Goal: Transaction & Acquisition: Purchase product/service

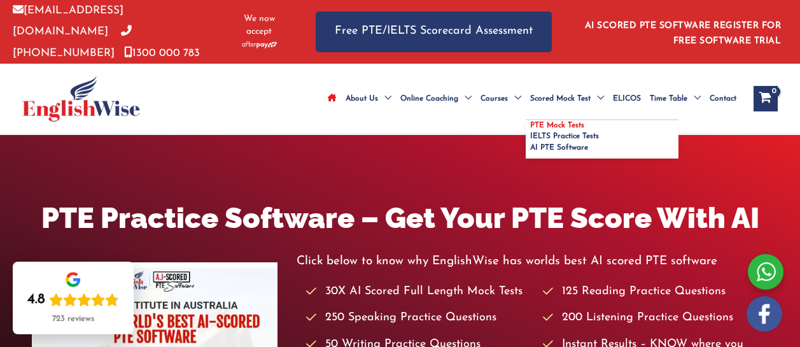
click at [530, 122] on span "PTE Mock Tests" at bounding box center [557, 126] width 54 height 8
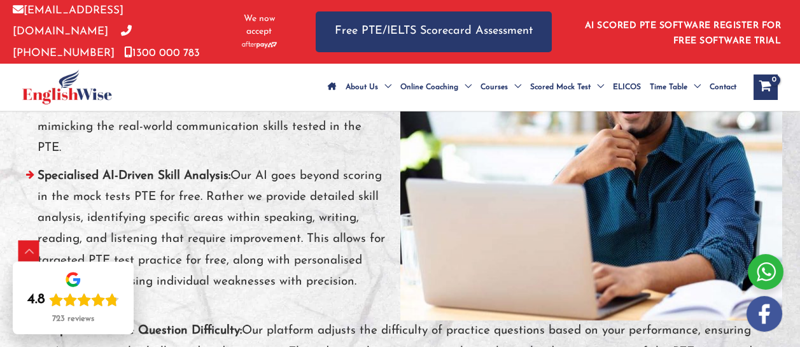
scroll to position [5125, 0]
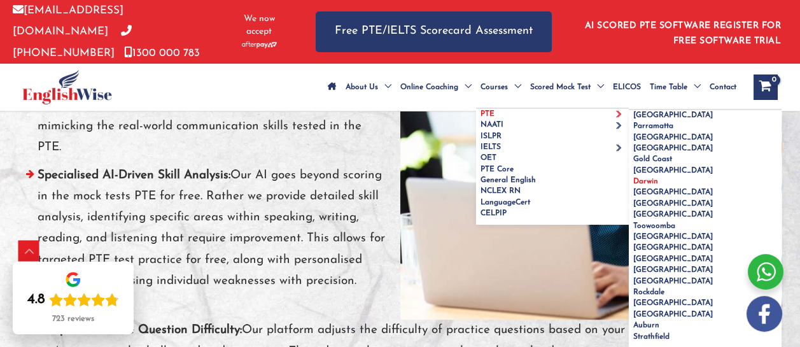
click at [633, 185] on span "Darwin" at bounding box center [645, 182] width 25 height 8
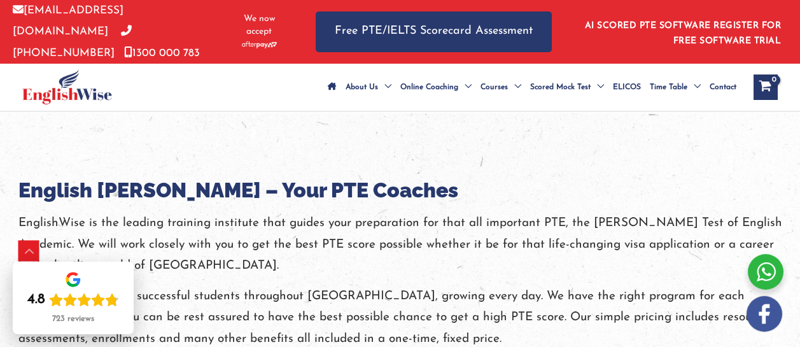
scroll to position [823, 0]
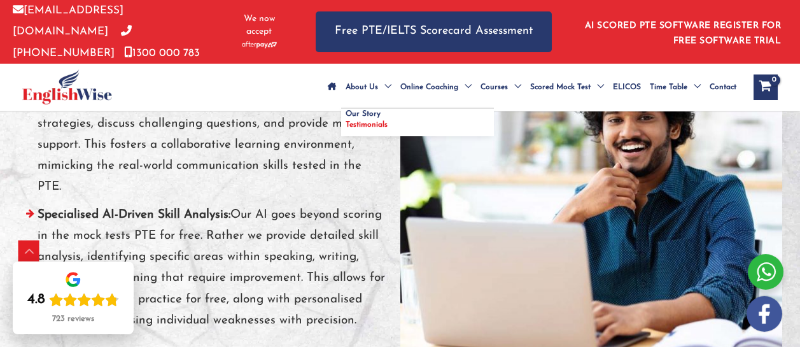
click at [341, 136] on link "Testimonials" at bounding box center [417, 128] width 153 height 16
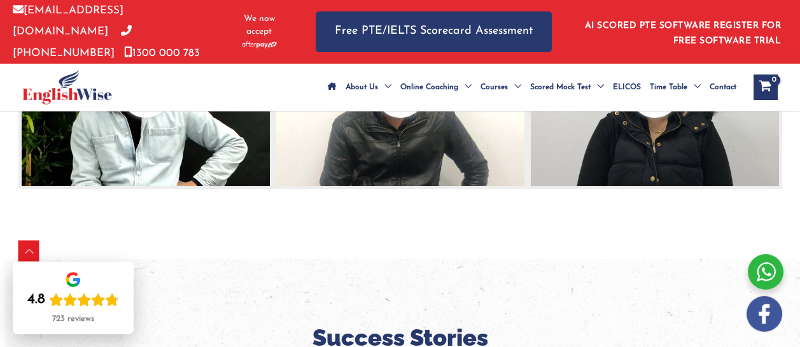
scroll to position [575, 0]
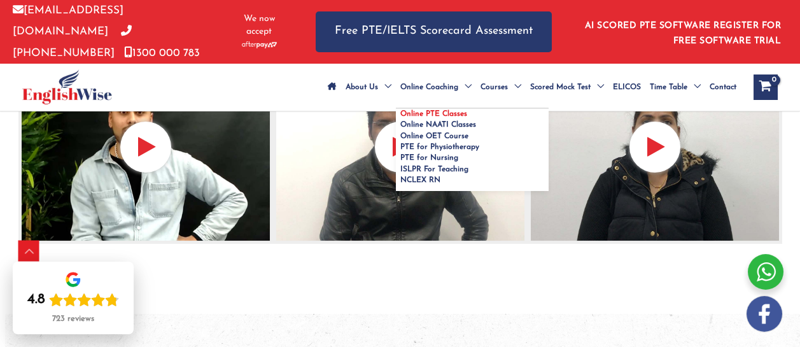
click at [400, 115] on span "Online PTE Classes" at bounding box center [433, 114] width 67 height 8
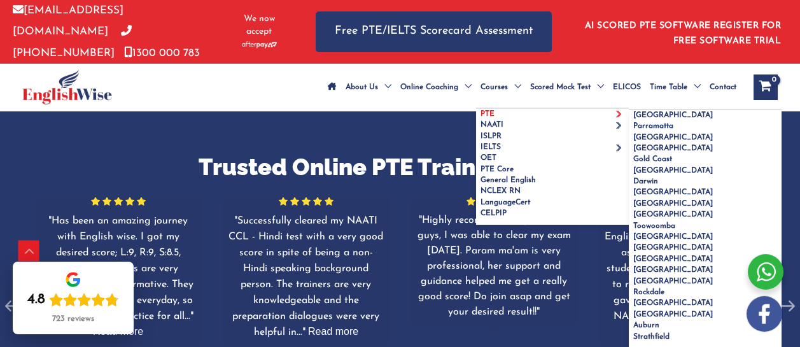
click at [497, 120] on link "PTE" at bounding box center [552, 114] width 153 height 11
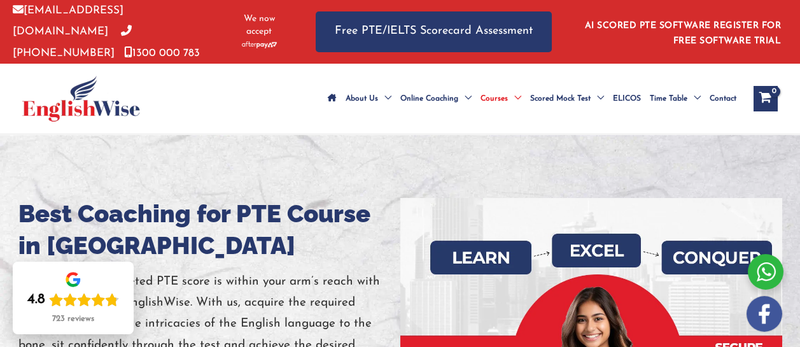
click at [328, 94] on icon "Site Navigation: Main Menu" at bounding box center [332, 98] width 9 height 8
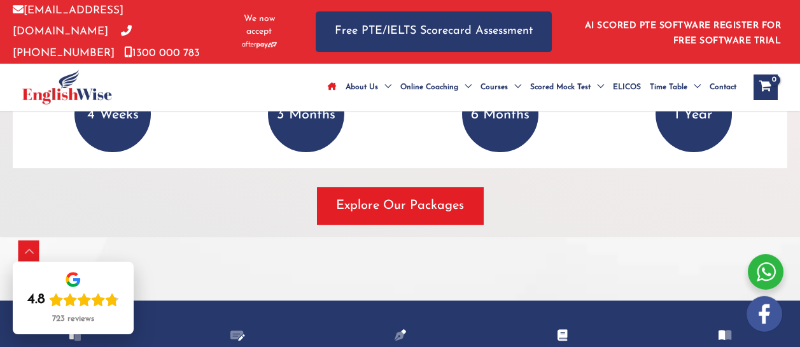
scroll to position [1925, 0]
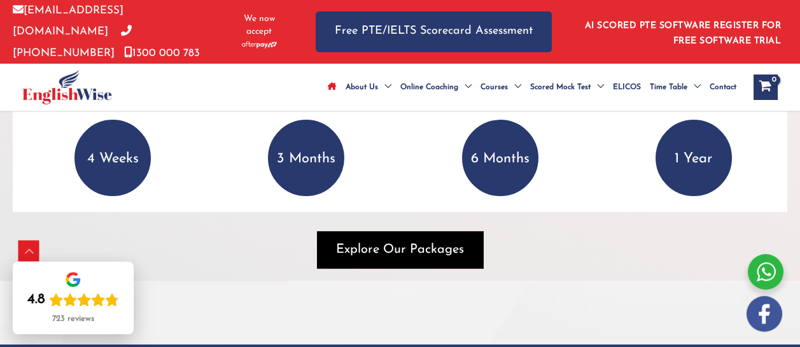
click at [419, 258] on span "Explore Our Packages" at bounding box center [400, 250] width 128 height 18
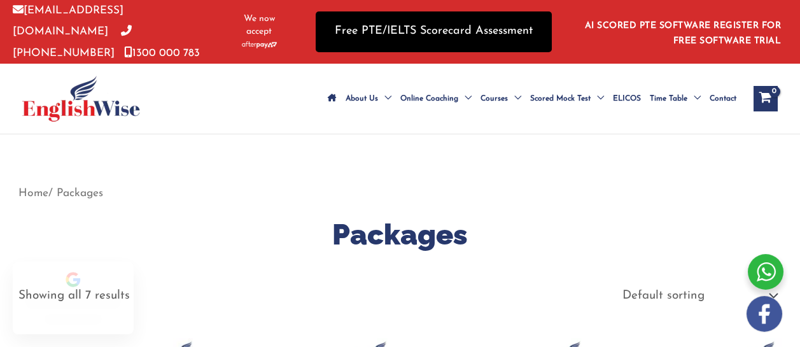
click at [440, 34] on link "Free PTE/IELTS Scorecard Assessment" at bounding box center [434, 31] width 236 height 40
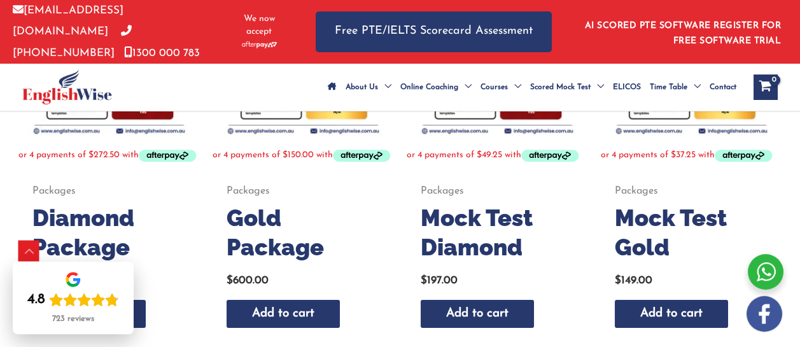
scroll to position [342, 0]
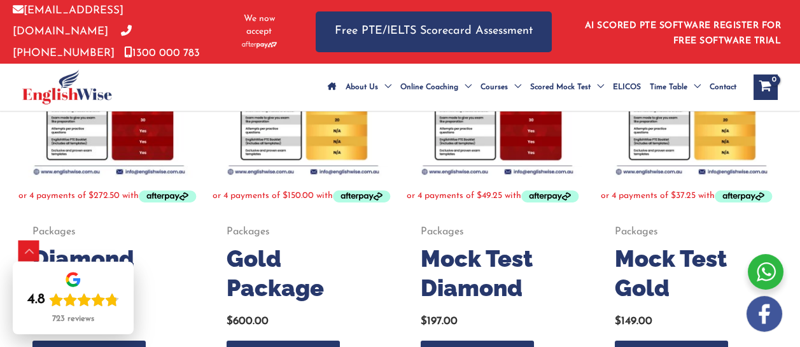
click at [696, 146] on img at bounding box center [691, 86] width 181 height 181
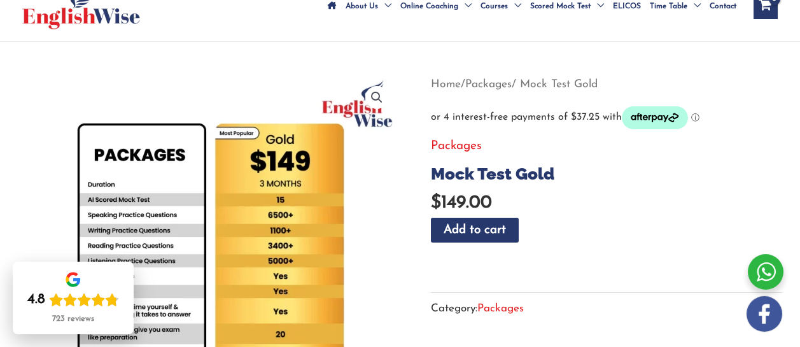
scroll to position [199, 0]
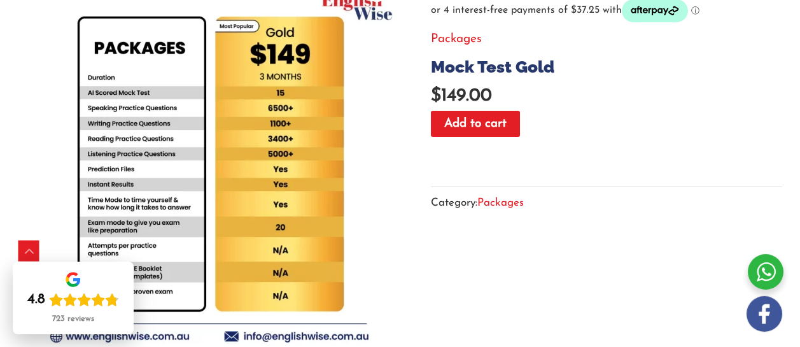
click at [499, 136] on button "Add to cart" at bounding box center [475, 124] width 89 height 26
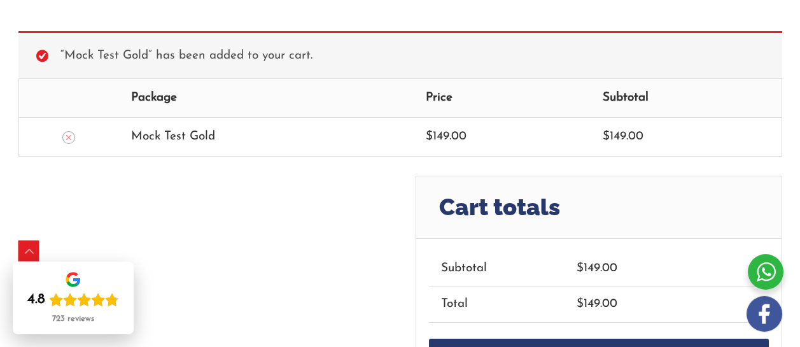
scroll to position [229, 0]
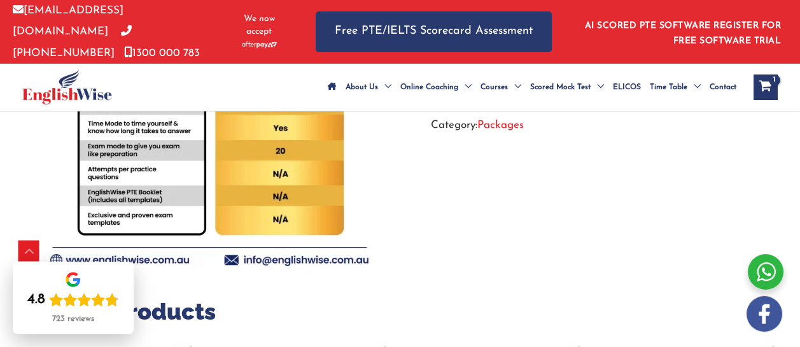
scroll to position [276, 0]
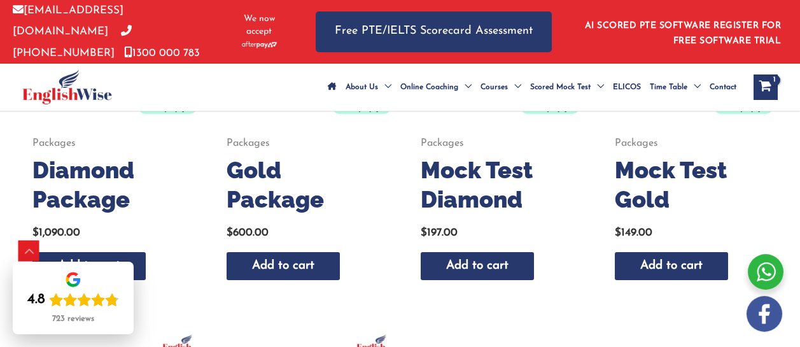
scroll to position [434, 0]
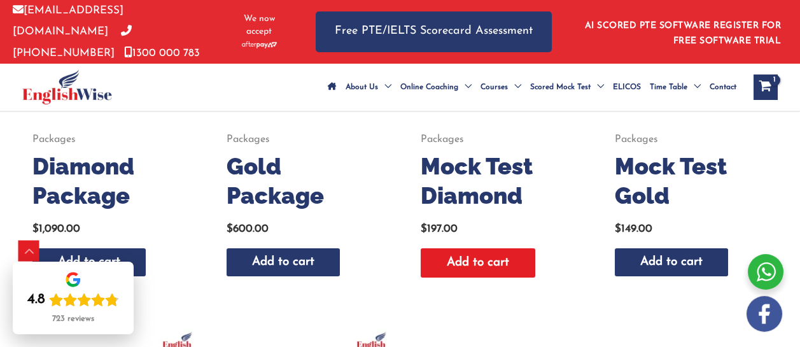
click at [479, 278] on link "Add to cart" at bounding box center [478, 263] width 115 height 30
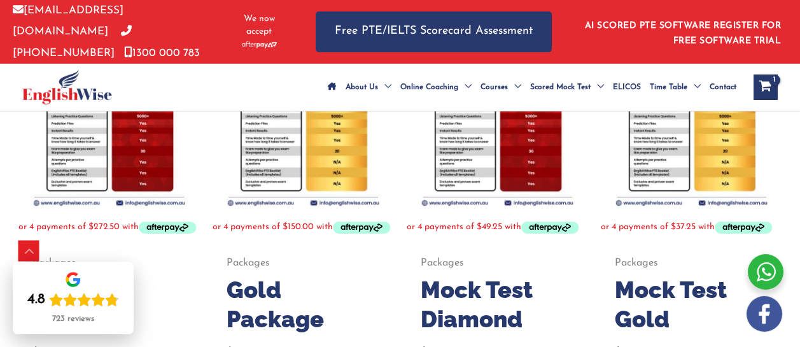
scroll to position [311, 0]
click at [472, 199] on img at bounding box center [497, 117] width 181 height 181
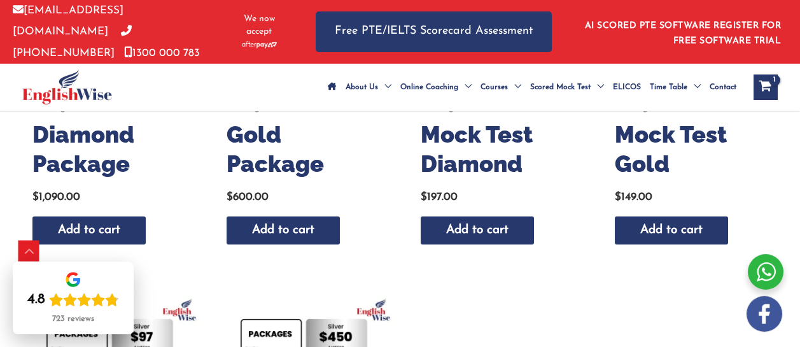
scroll to position [467, 0]
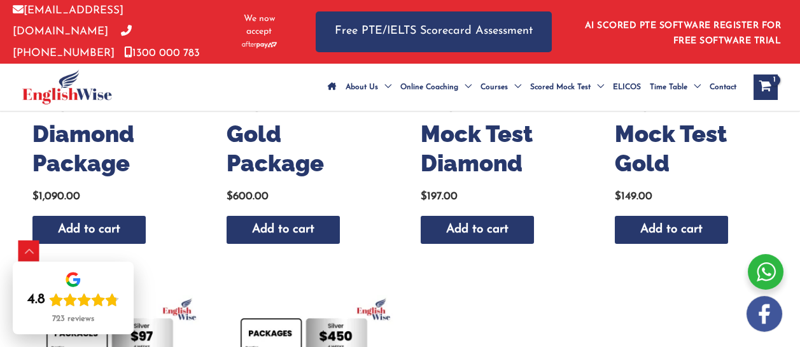
click at [773, 81] on icon "View Shopping Cart, 1 items" at bounding box center [765, 87] width 15 height 13
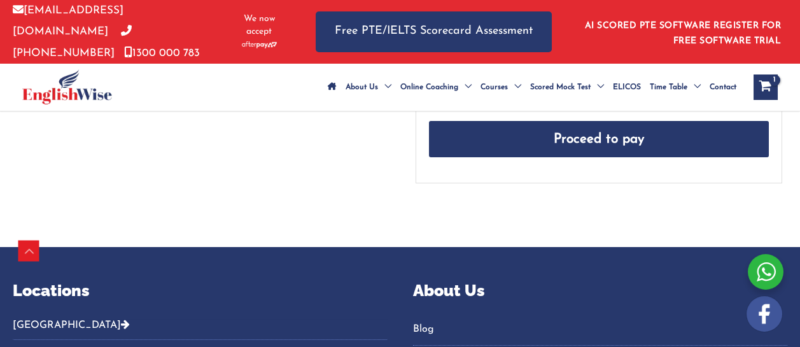
click at [603, 146] on link "Proceed to pay" at bounding box center [599, 139] width 340 height 37
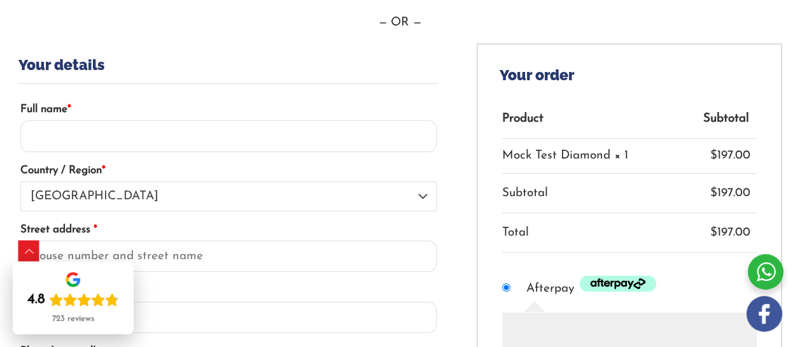
scroll to position [192, 0]
